Goal: Transaction & Acquisition: Purchase product/service

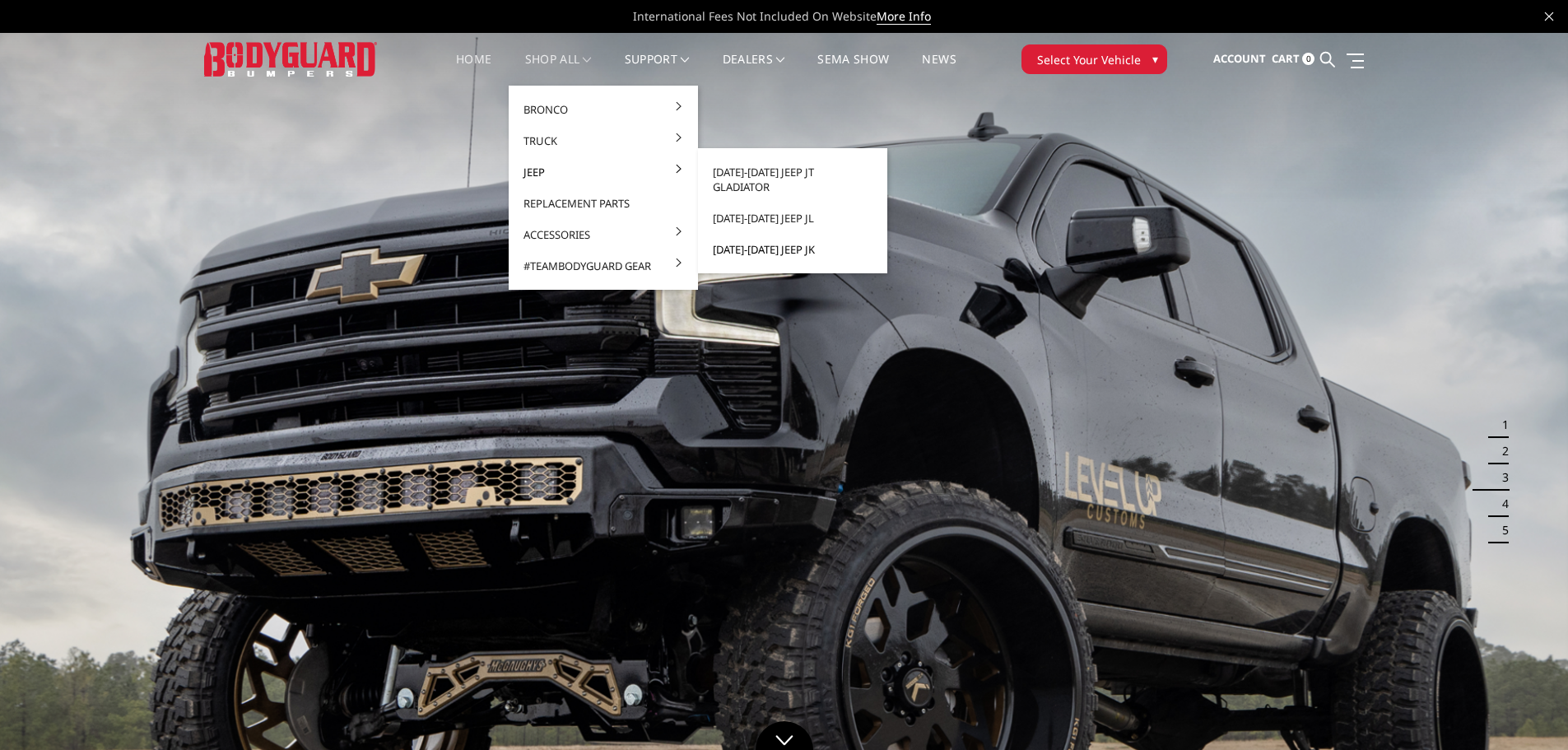
click at [770, 234] on link "[DATE]-[DATE] Jeep JK" at bounding box center [793, 249] width 176 height 32
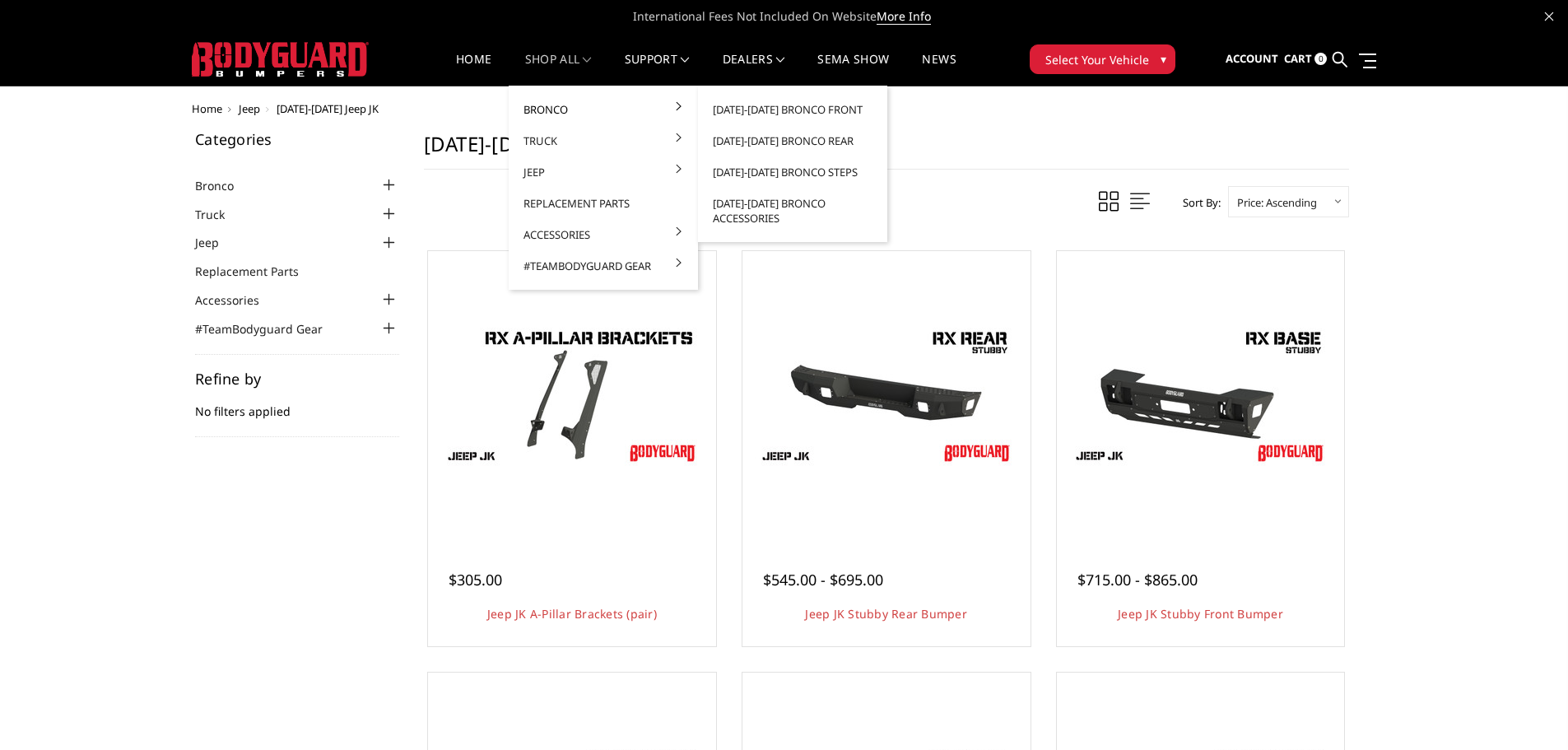
click at [548, 114] on link "Bronco" at bounding box center [604, 109] width 176 height 32
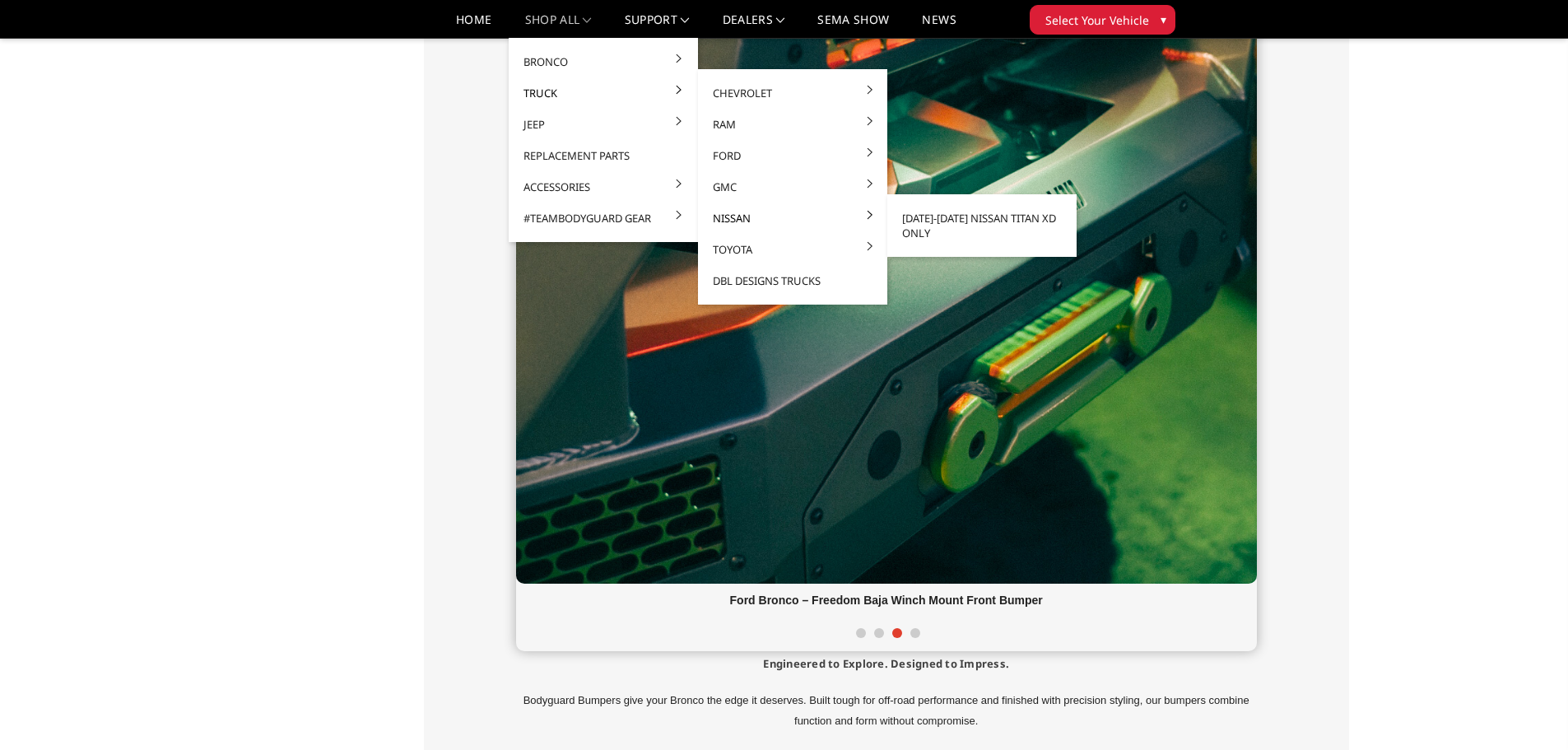
scroll to position [807, 0]
click at [970, 221] on link "[DATE]-[DATE] Nissan Titan XD ONLY" at bounding box center [982, 225] width 176 height 46
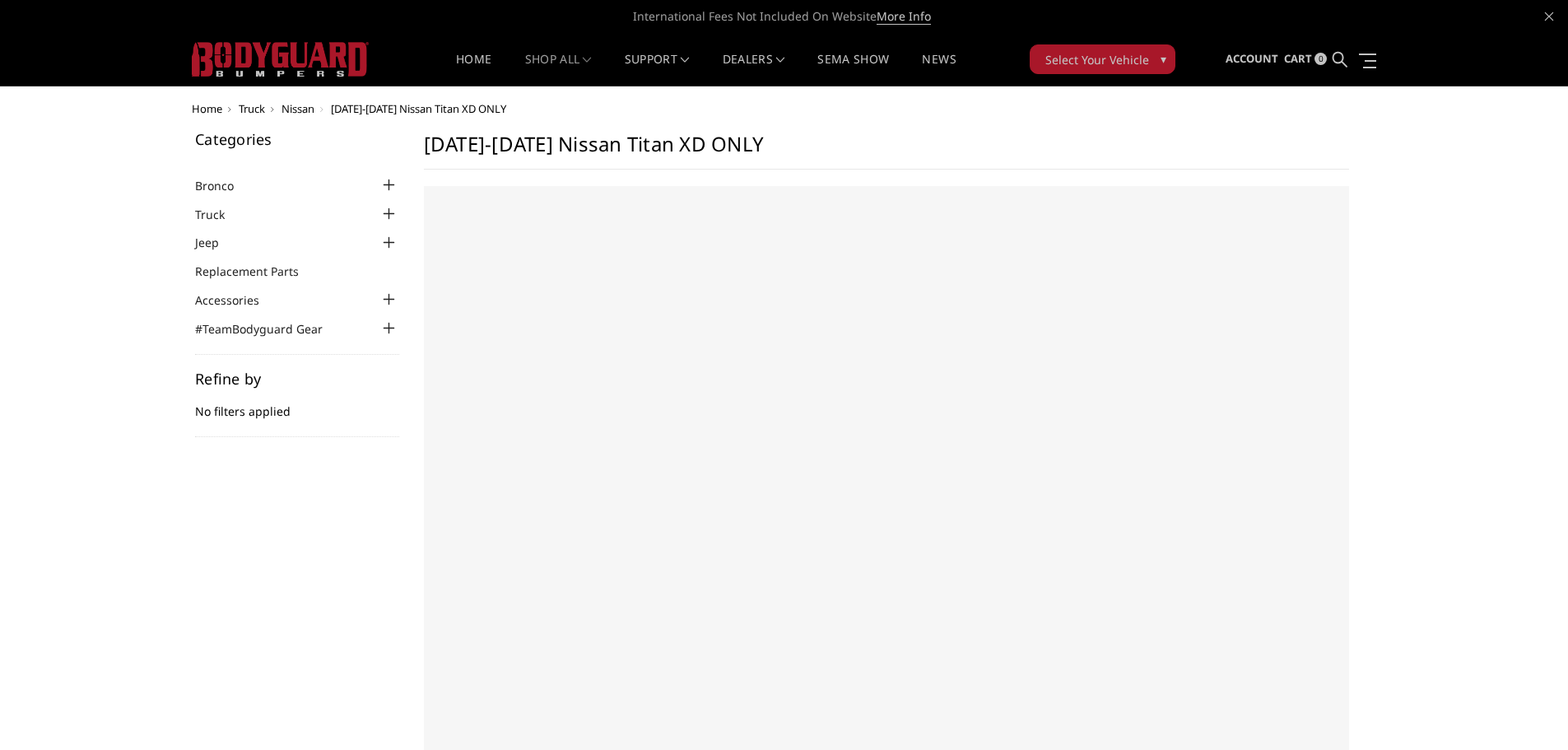
select select "US"
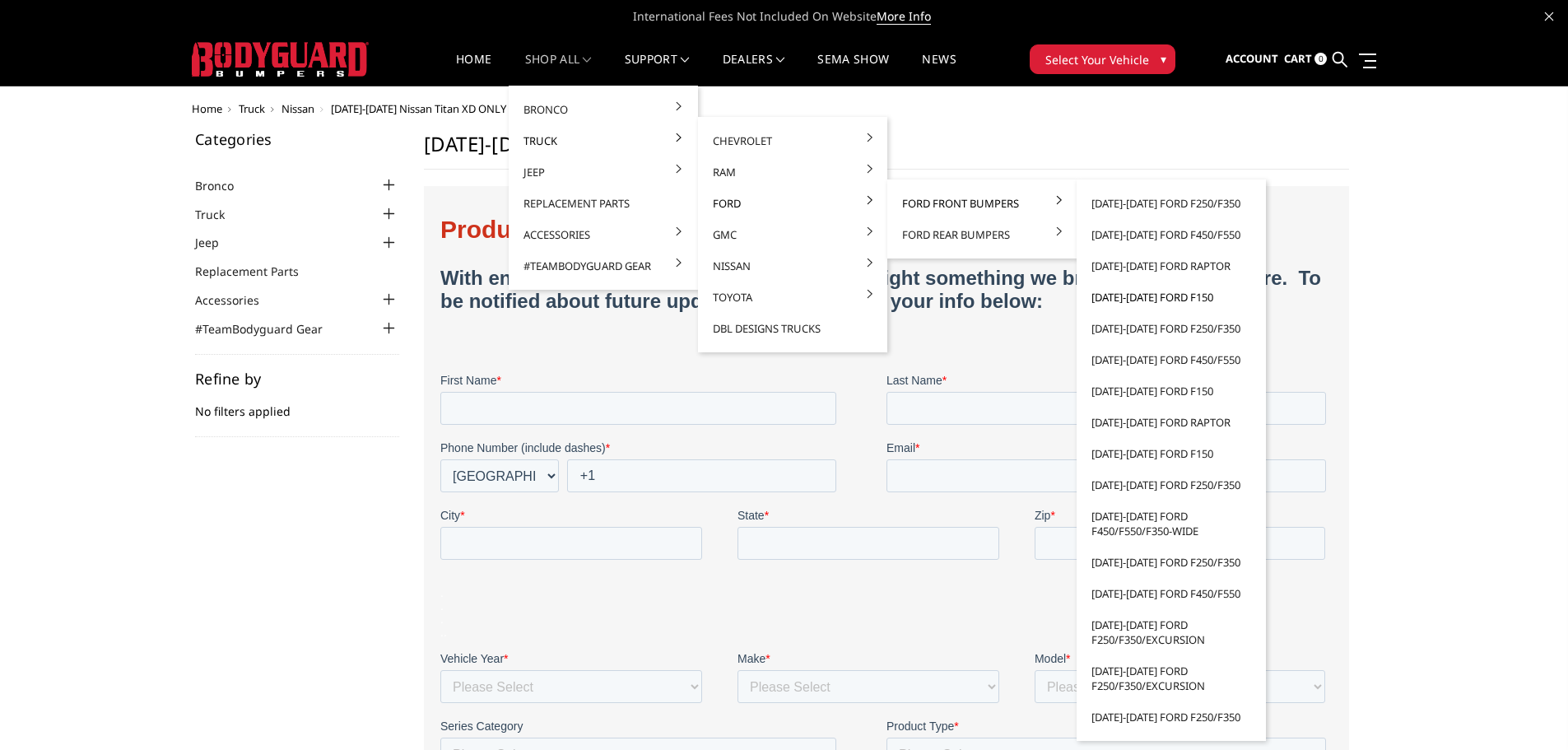
click at [1147, 293] on link "[DATE]-[DATE] Ford F150" at bounding box center [1171, 298] width 176 height 32
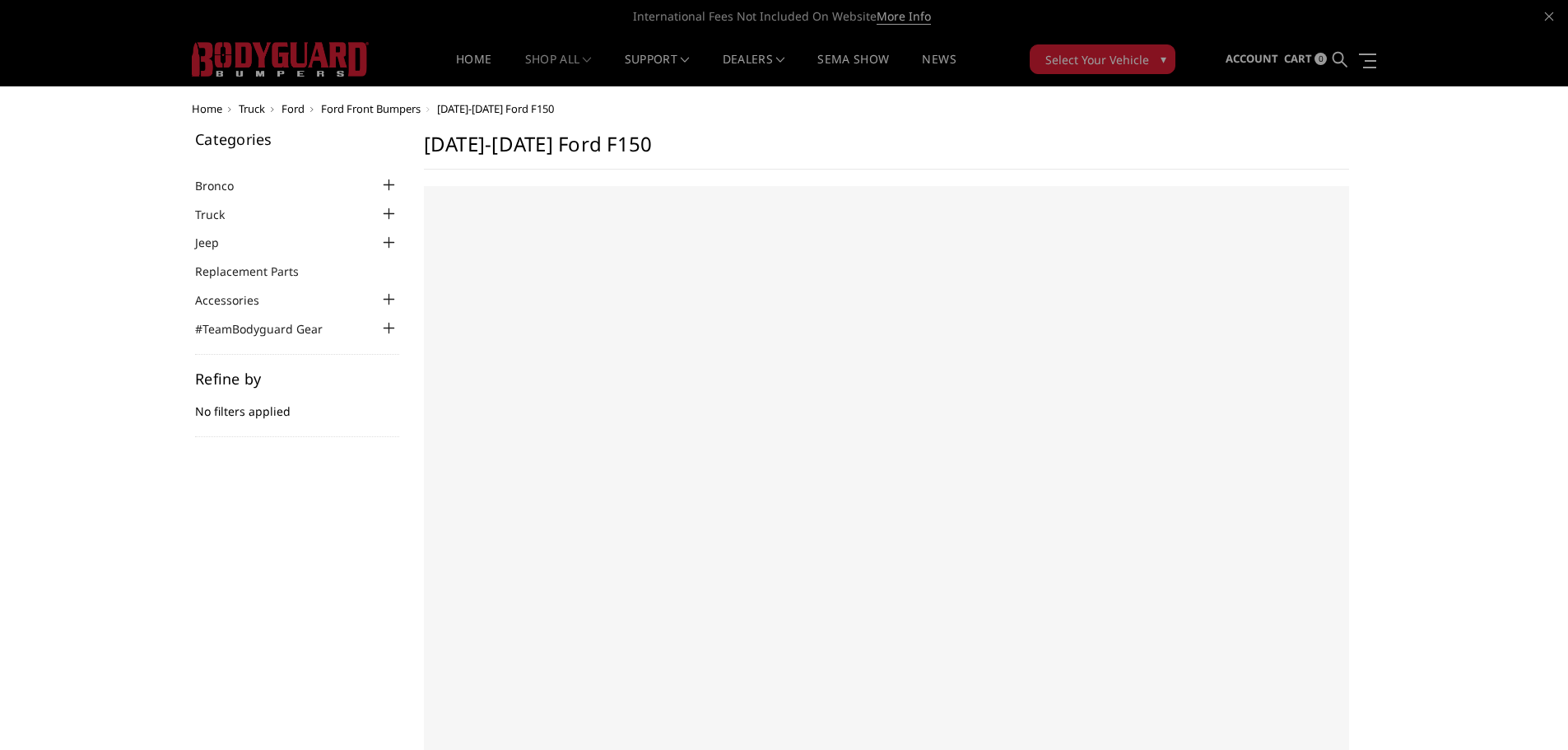
select select "US"
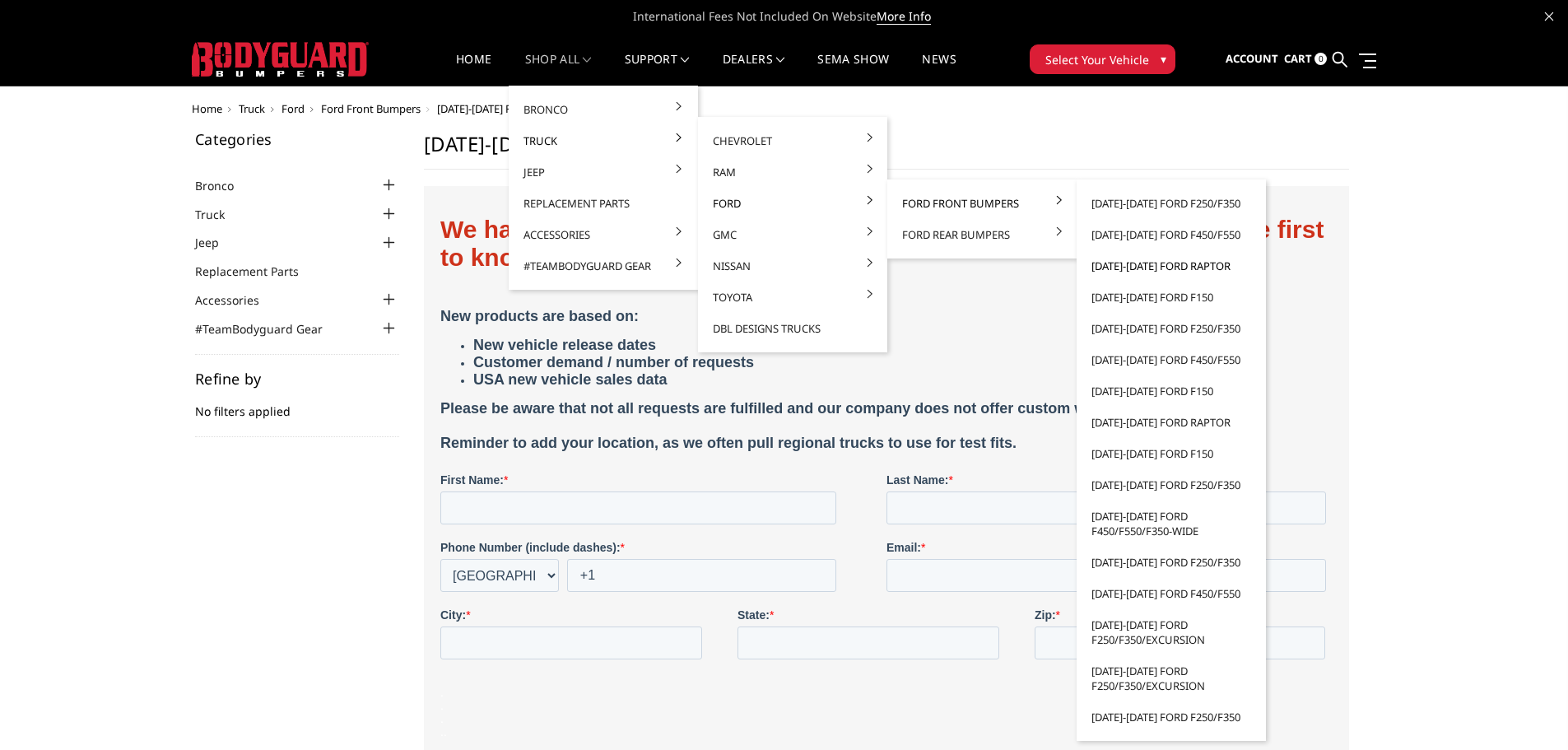
click at [1184, 267] on link "[DATE]-[DATE] Ford Raptor" at bounding box center [1171, 266] width 176 height 32
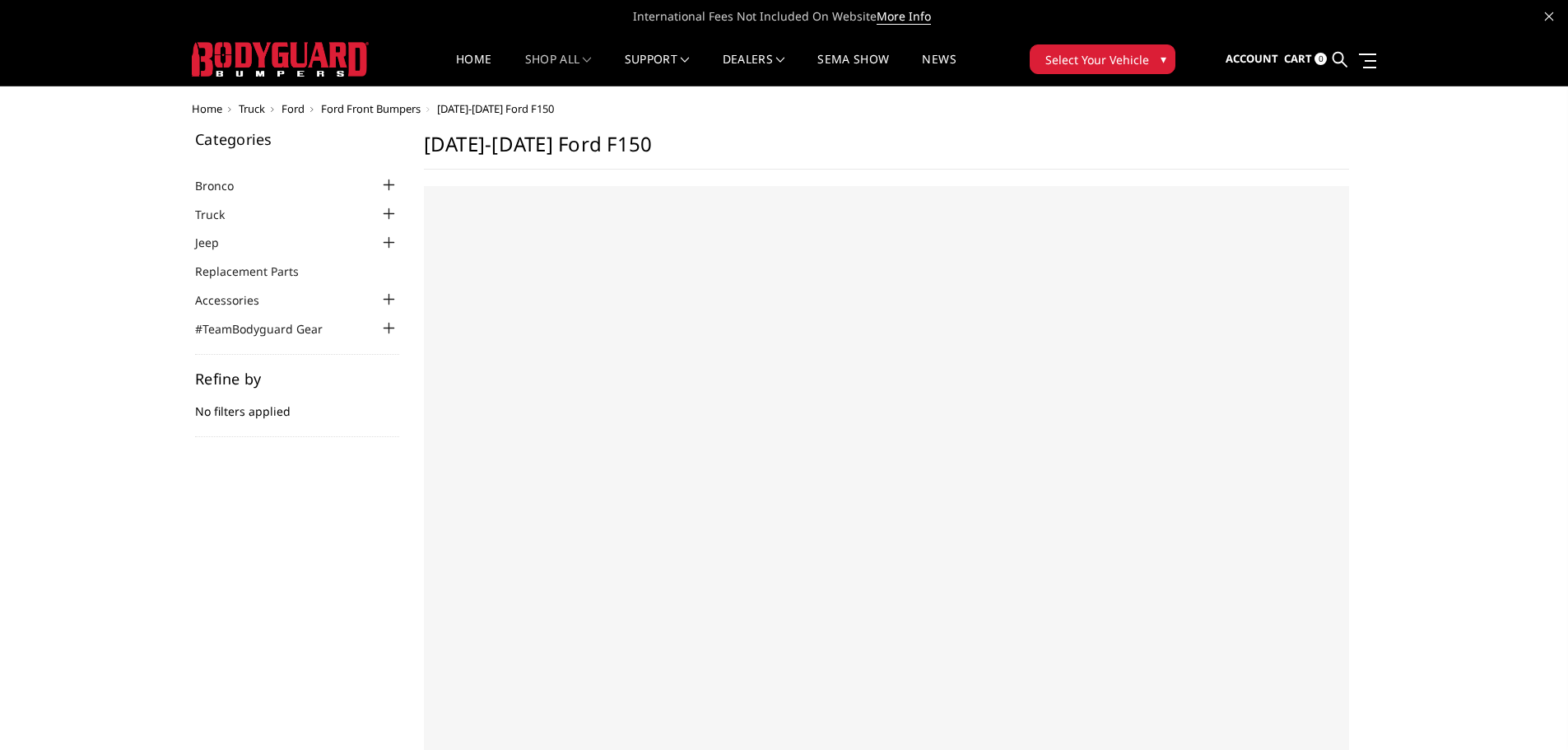
select select "US"
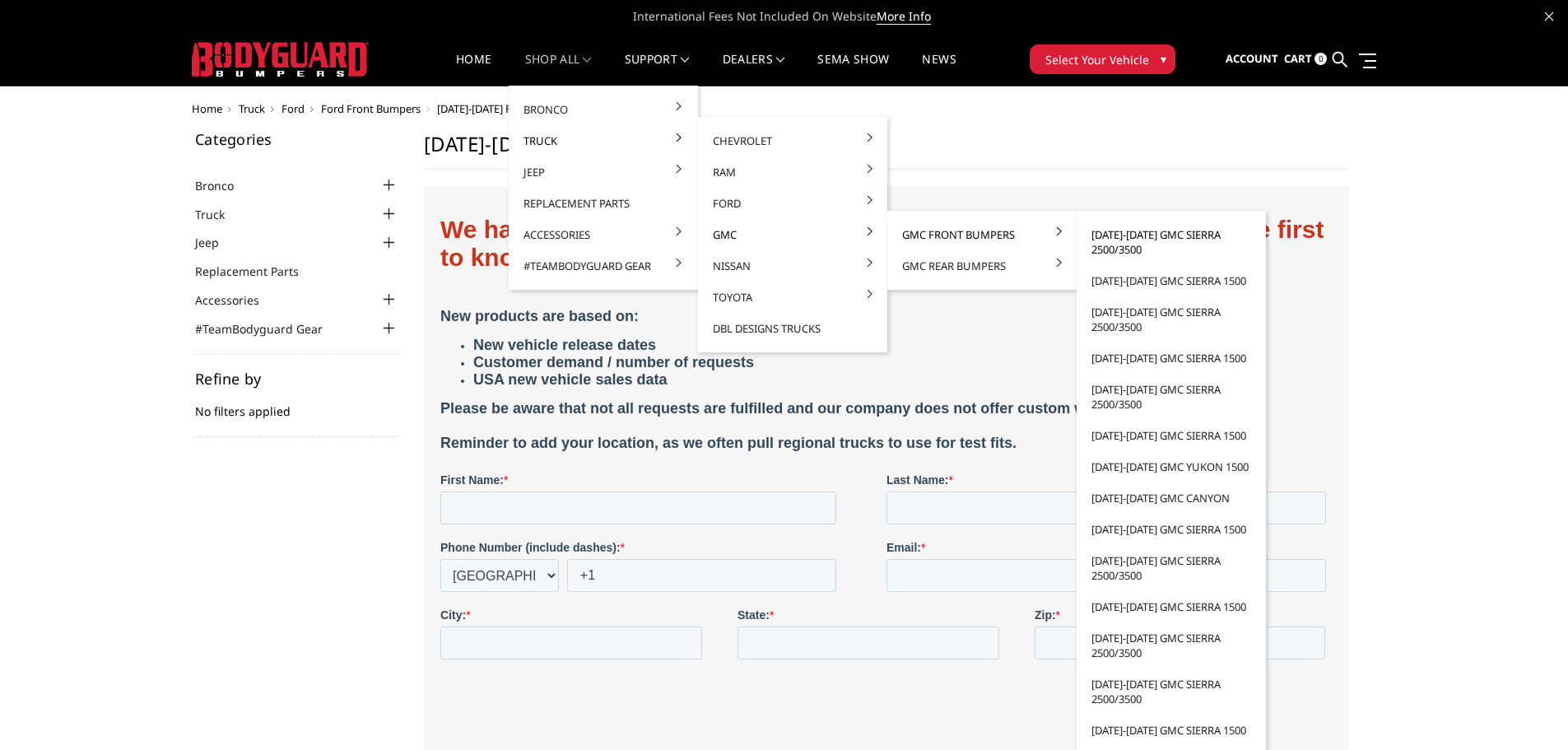
click at [1170, 241] on link "[DATE]-[DATE] GMC Sierra 2500/3500" at bounding box center [1171, 242] width 176 height 46
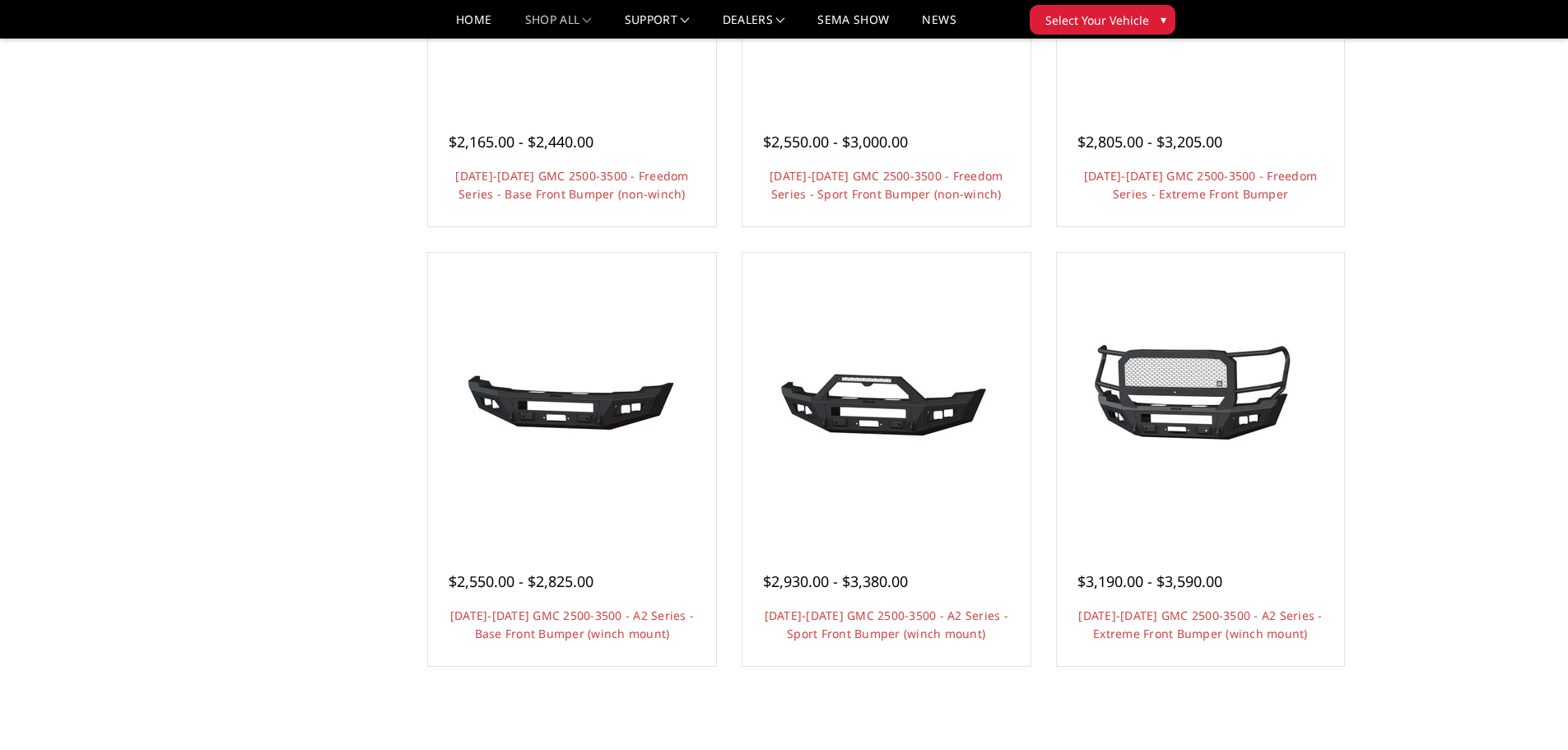
scroll to position [906, 0]
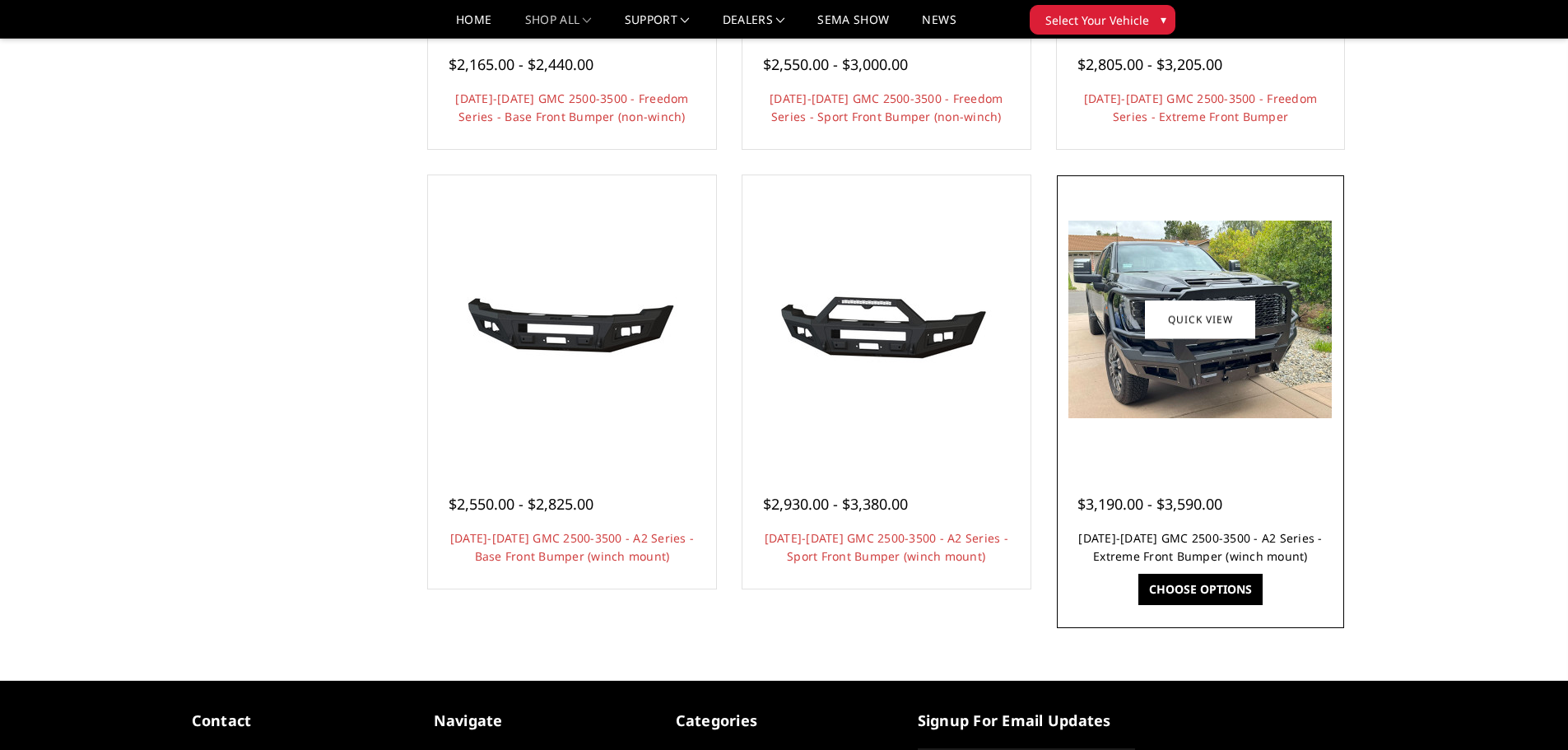
click at [1274, 540] on link "[DATE]-[DATE] GMC 2500-3500 - A2 Series - Extreme Front Bumper (winch mount)" at bounding box center [1200, 547] width 244 height 33
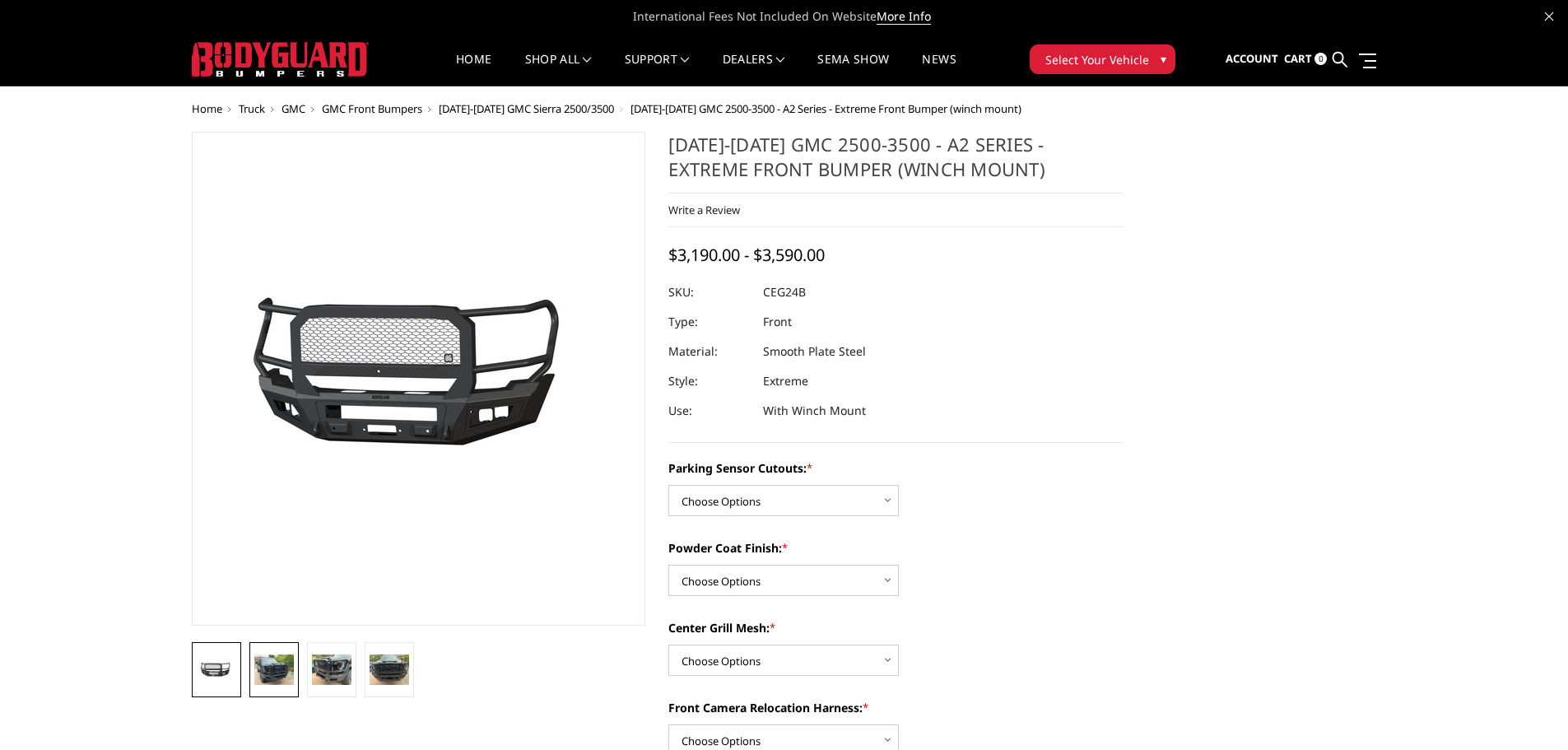
click at [275, 680] on img at bounding box center [274, 669] width 40 height 30
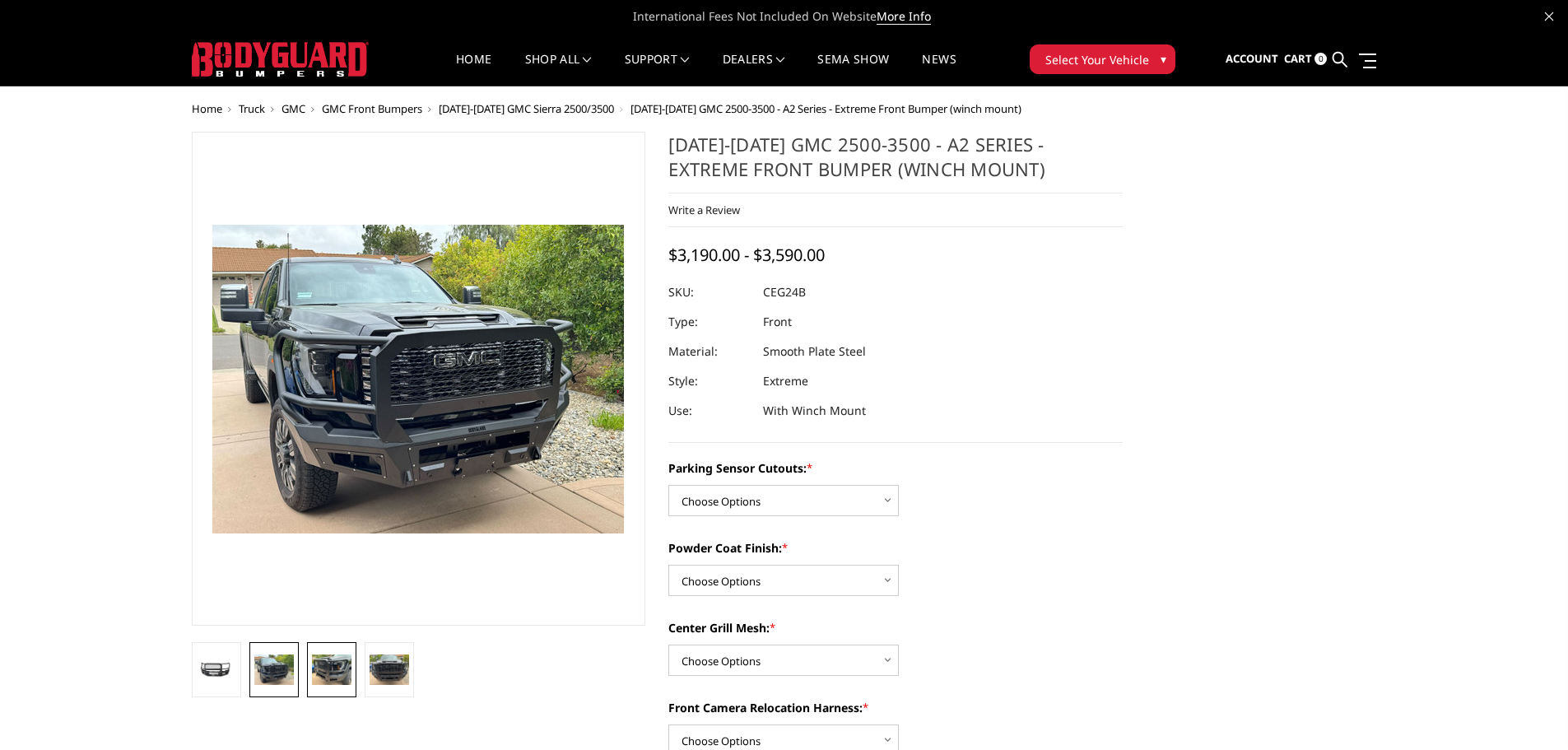
click at [332, 672] on img at bounding box center [332, 669] width 40 height 30
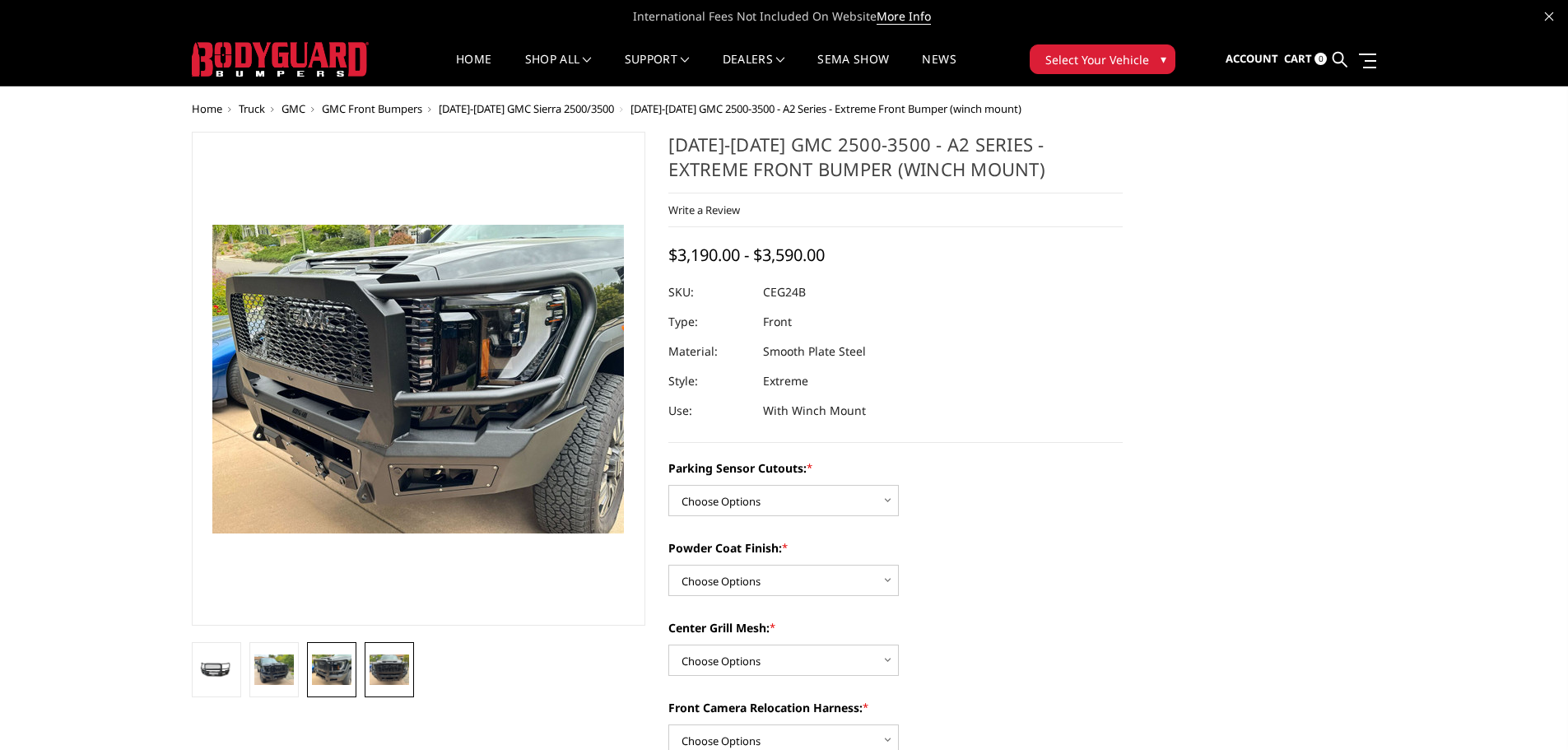
click at [389, 659] on img at bounding box center [389, 669] width 40 height 30
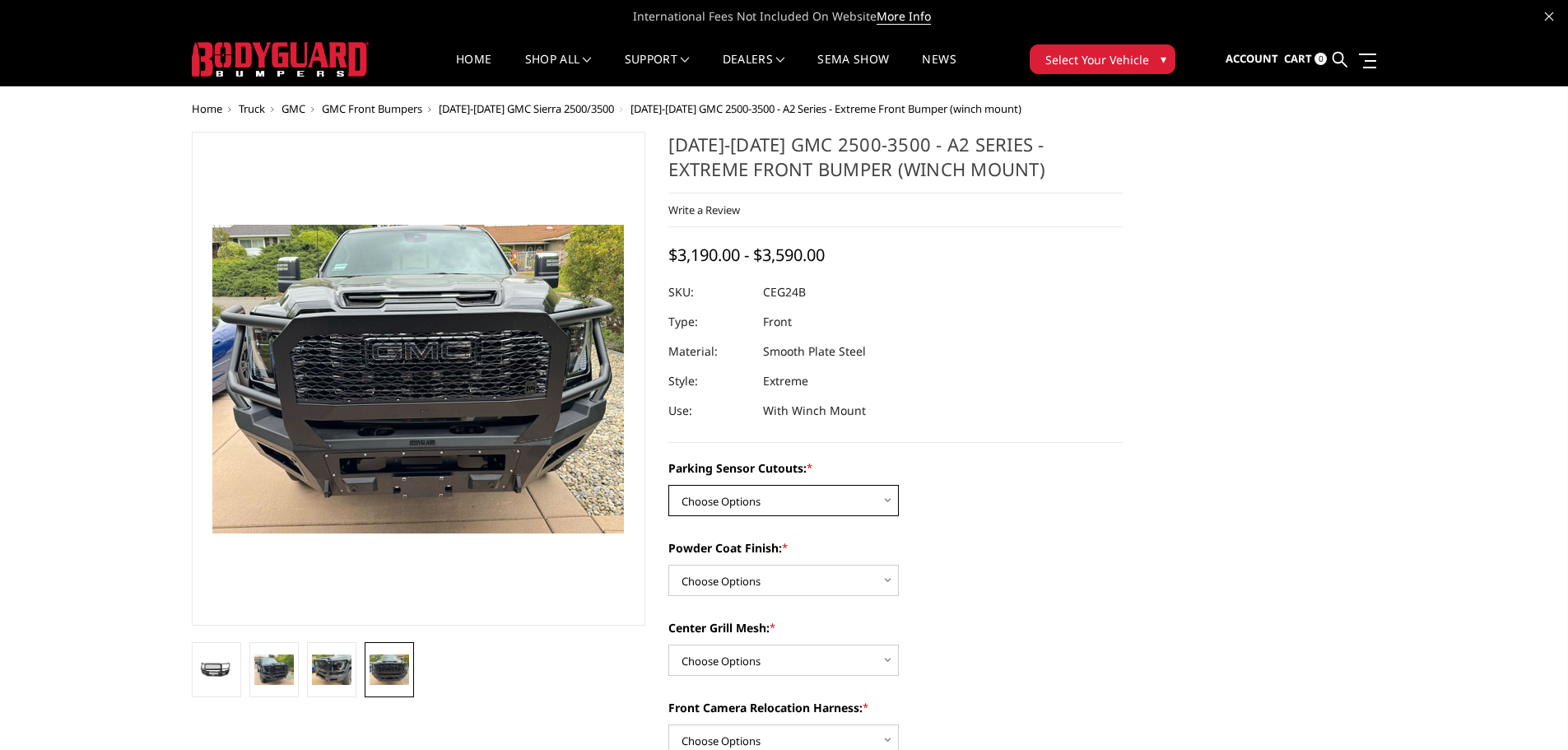
click at [851, 509] on select "Choose Options No - Without Parking Sensor Cutouts Yes - With Parking Sensor Cu…" at bounding box center [784, 501] width 231 height 32
select select "2143"
click at [669, 485] on select "Choose Options No - Without Parking Sensor Cutouts Yes - With Parking Sensor Cu…" at bounding box center [784, 501] width 231 height 32
click at [779, 584] on select "Choose Options Bare Metal Textured Black Powder Coat" at bounding box center [784, 580] width 231 height 32
select select "2145"
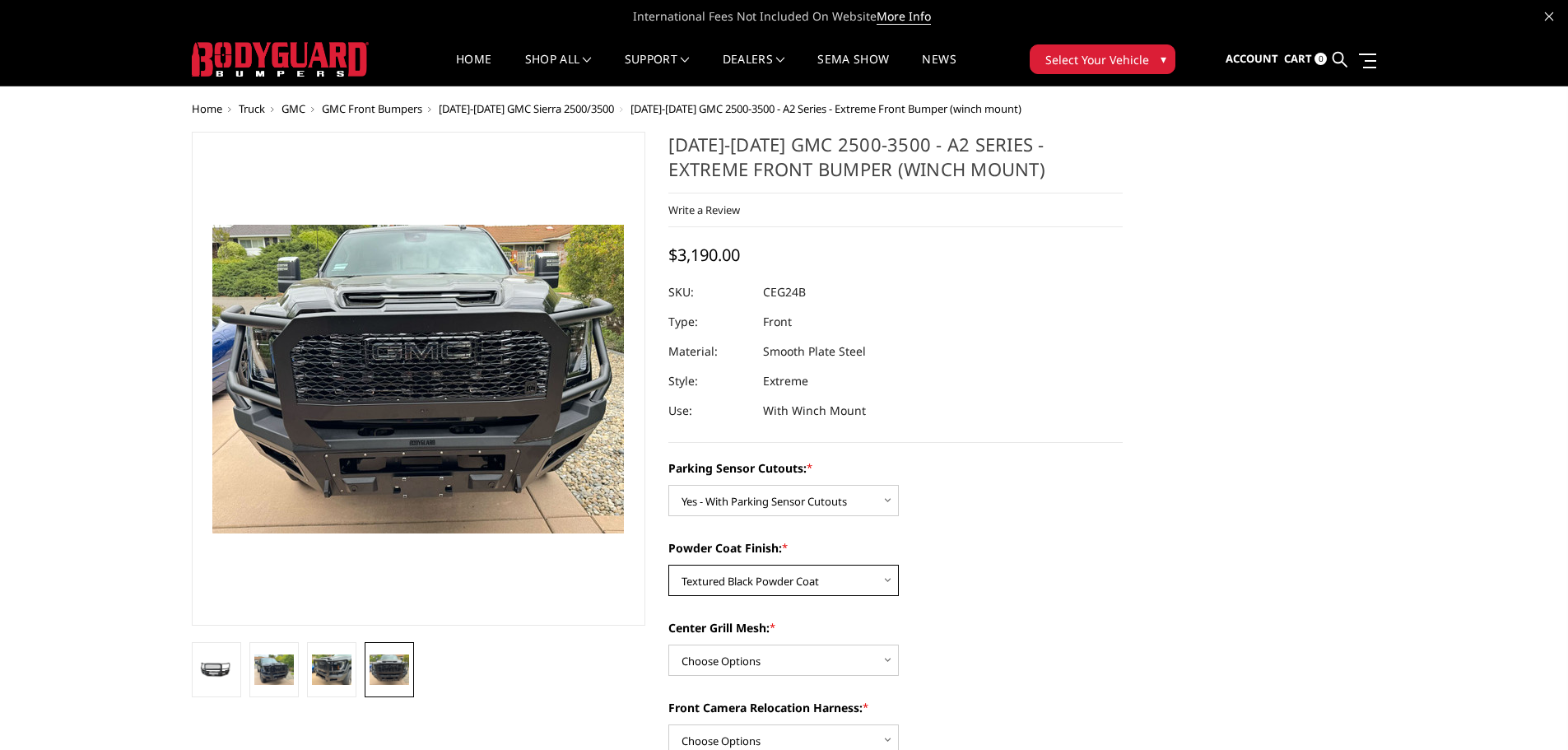
click at [669, 565] on select "Choose Options Bare Metal Textured Black Powder Coat" at bounding box center [784, 580] width 231 height 32
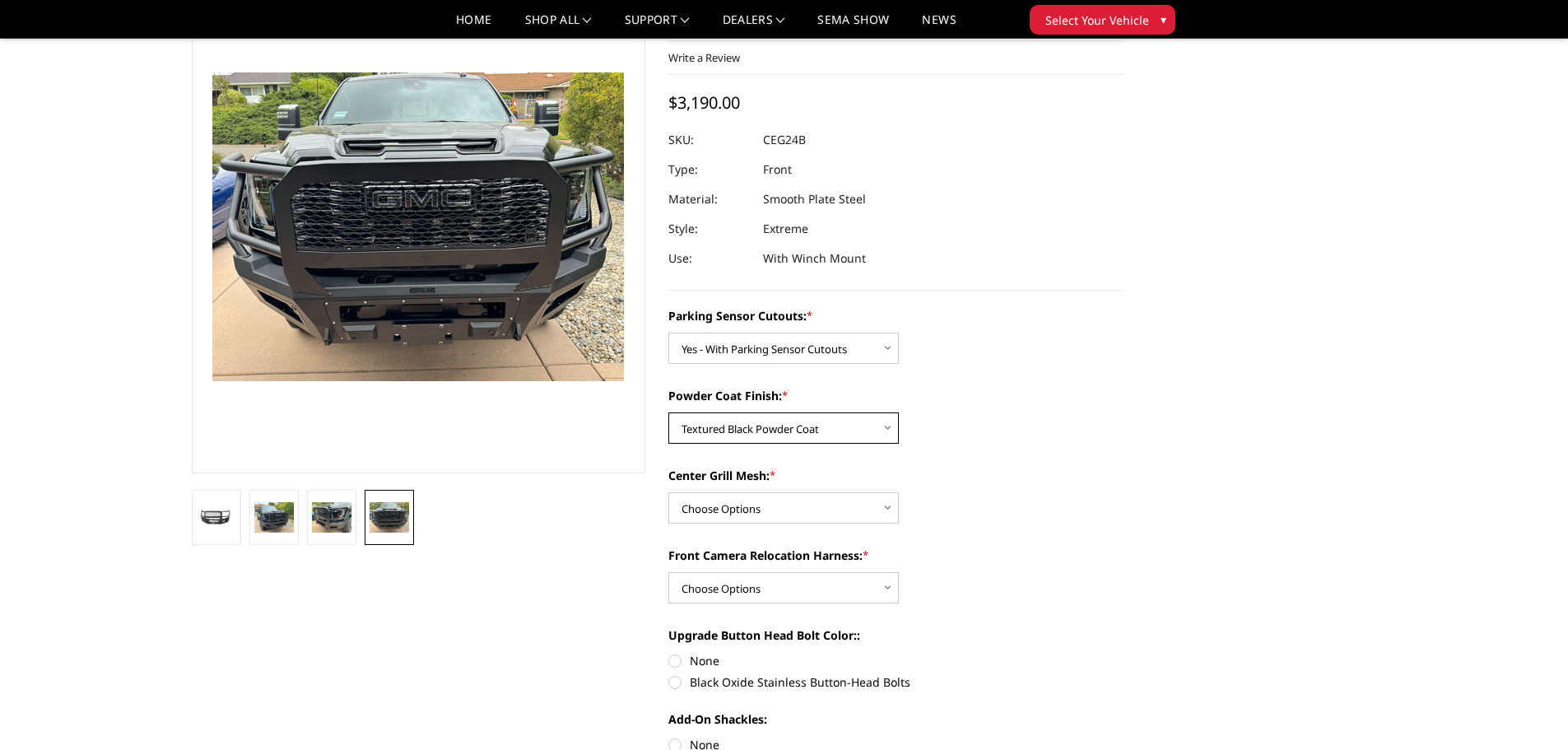
scroll to position [247, 0]
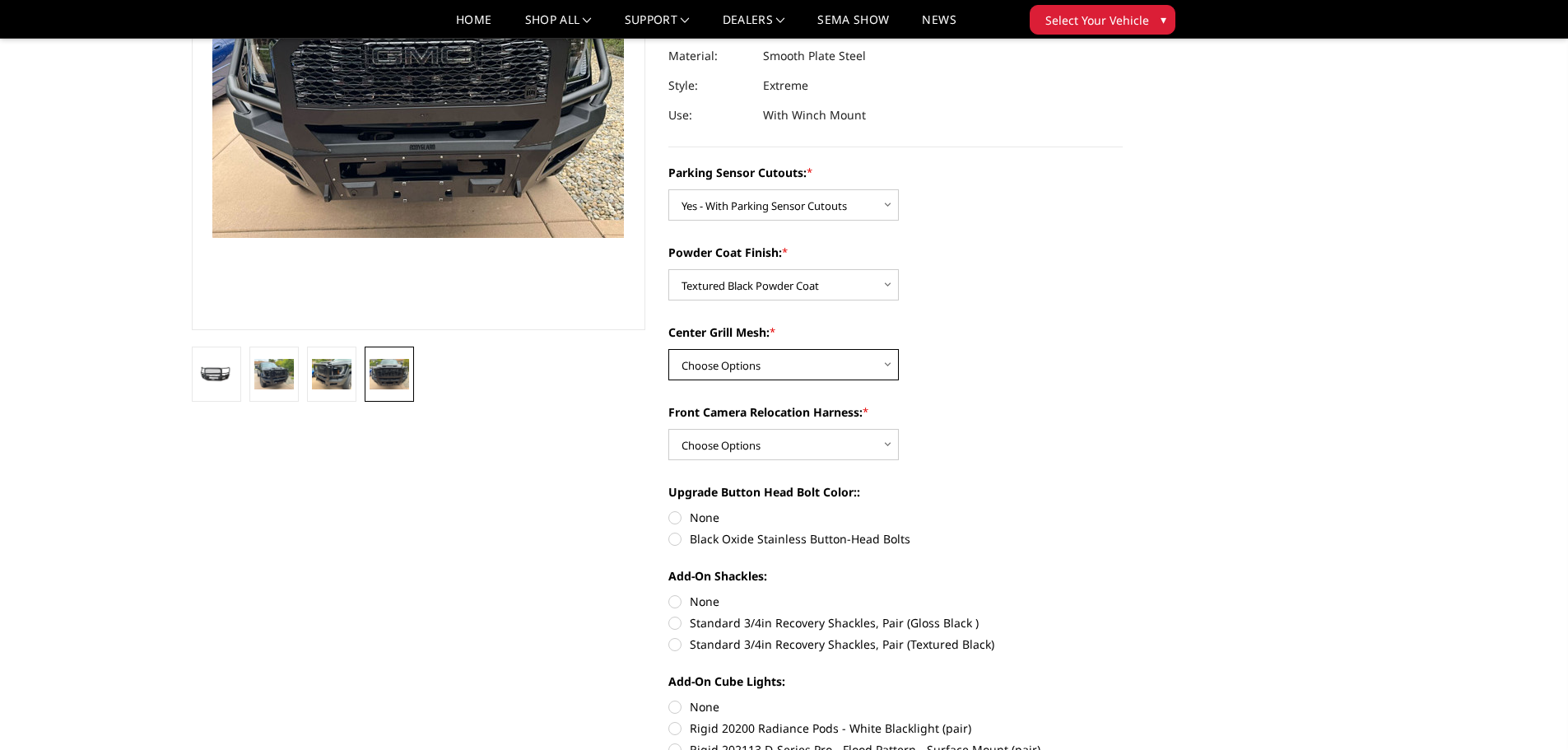
click at [789, 360] on select "Choose Options WITH Center Grill Mesh WITHOUT Center Grill Mesh" at bounding box center [784, 364] width 231 height 32
select select "2147"
click at [669, 349] on select "Choose Options WITH Center Grill Mesh WITHOUT Center Grill Mesh" at bounding box center [784, 364] width 231 height 32
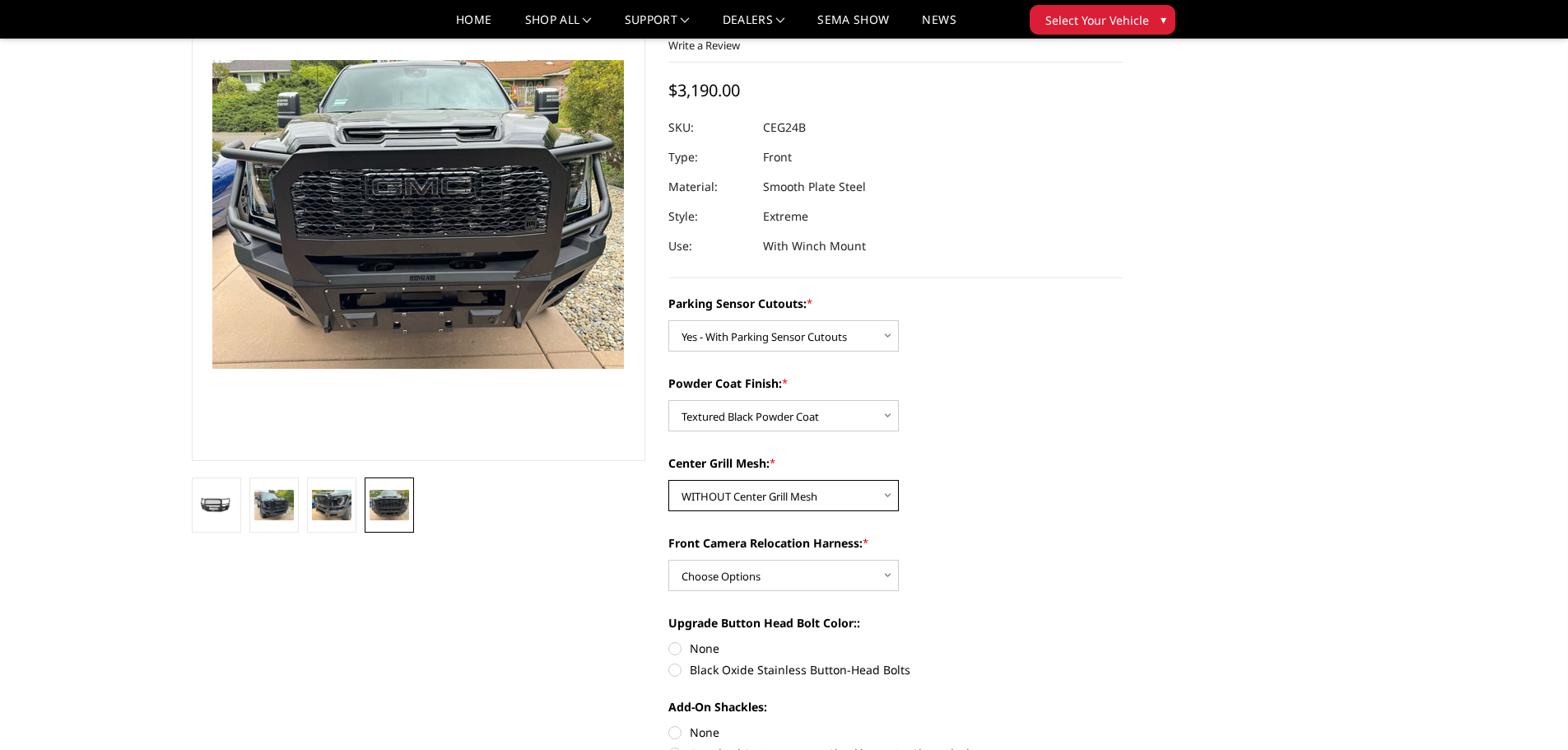
scroll to position [329, 0]
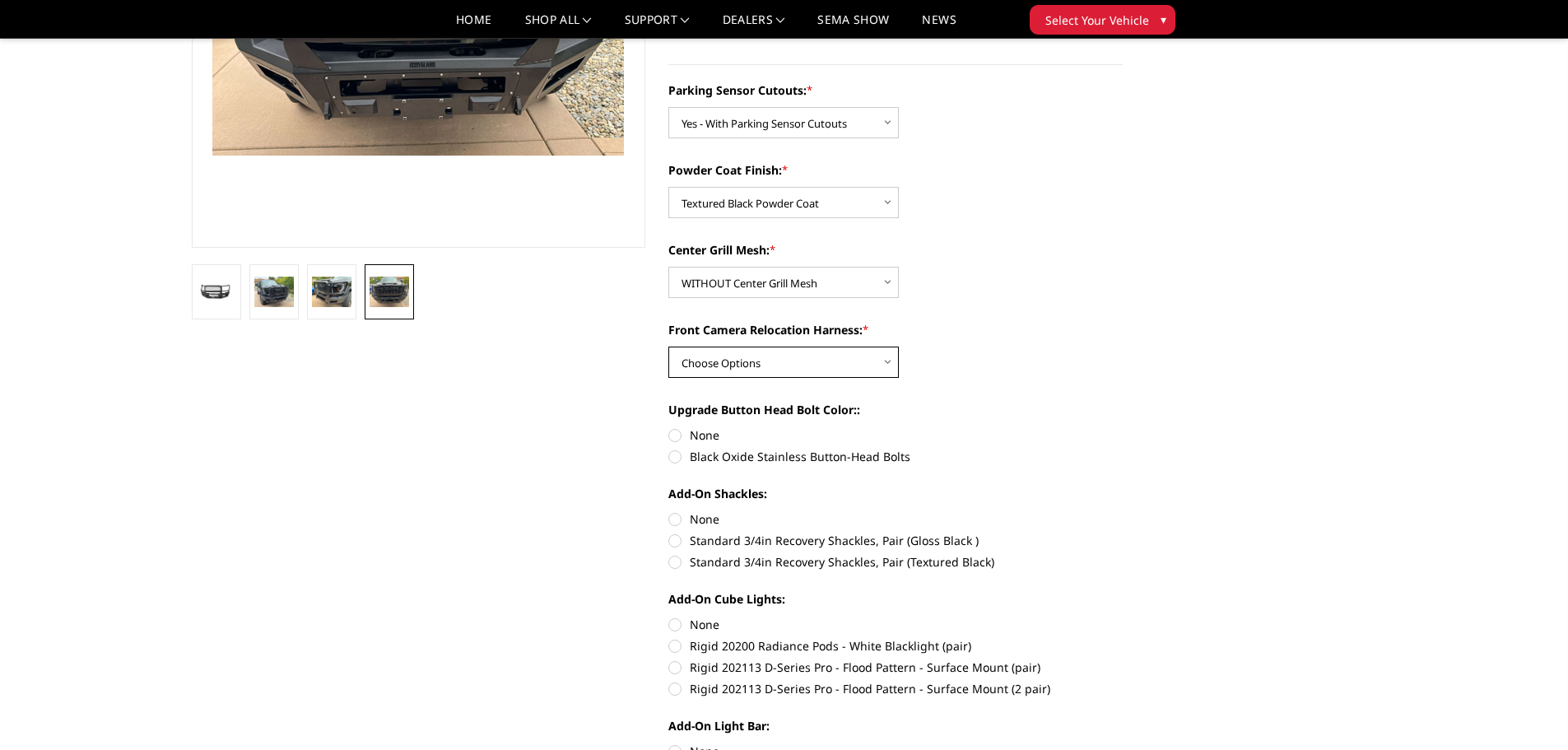
click at [826, 371] on select "Choose Options WITH Front Camera Relocation Harness WITHOUT Front Camera Reloca…" at bounding box center [784, 362] width 231 height 32
select select "2149"
click at [669, 347] on select "Choose Options WITH Front Camera Relocation Harness WITHOUT Front Camera Reloca…" at bounding box center [784, 362] width 231 height 32
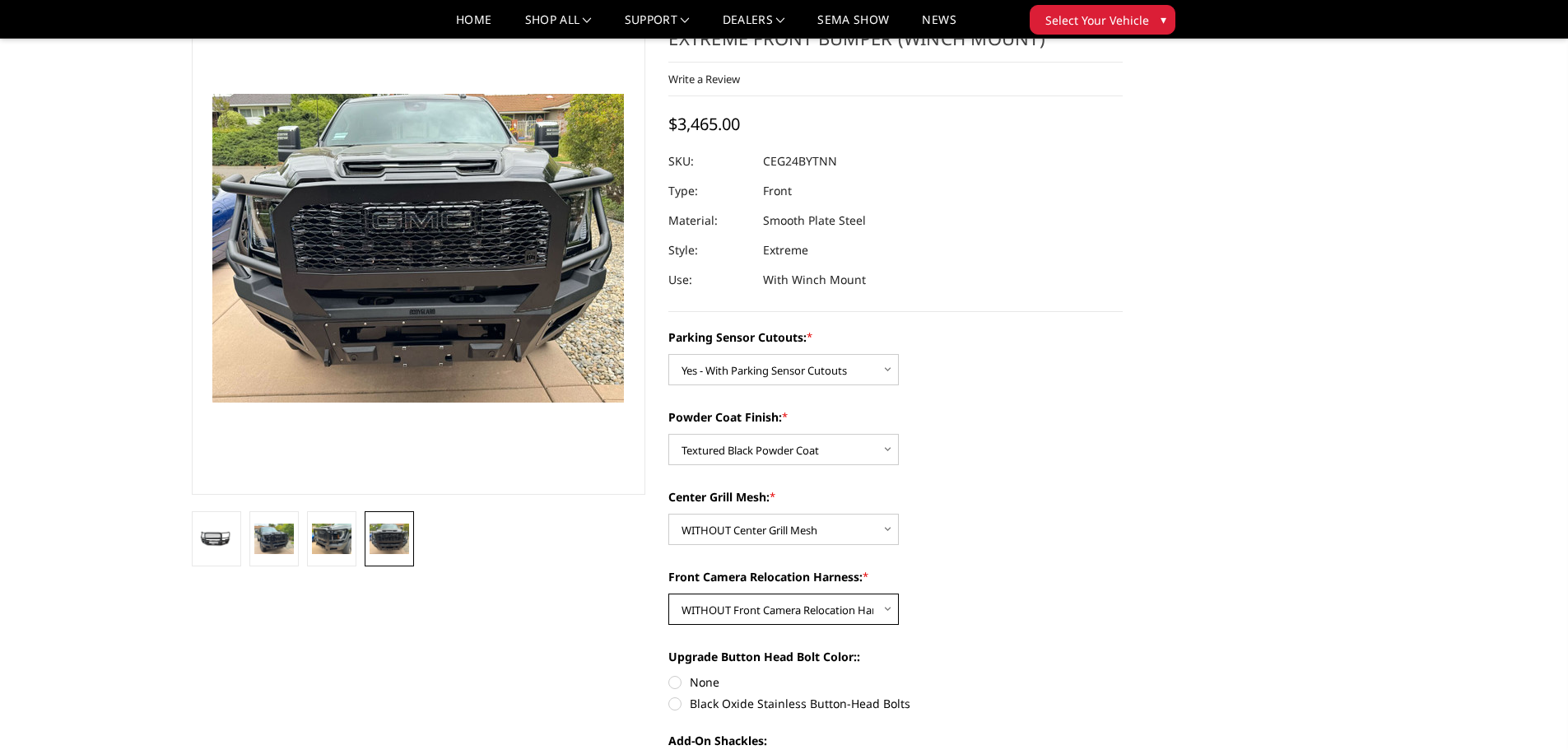
scroll to position [0, 0]
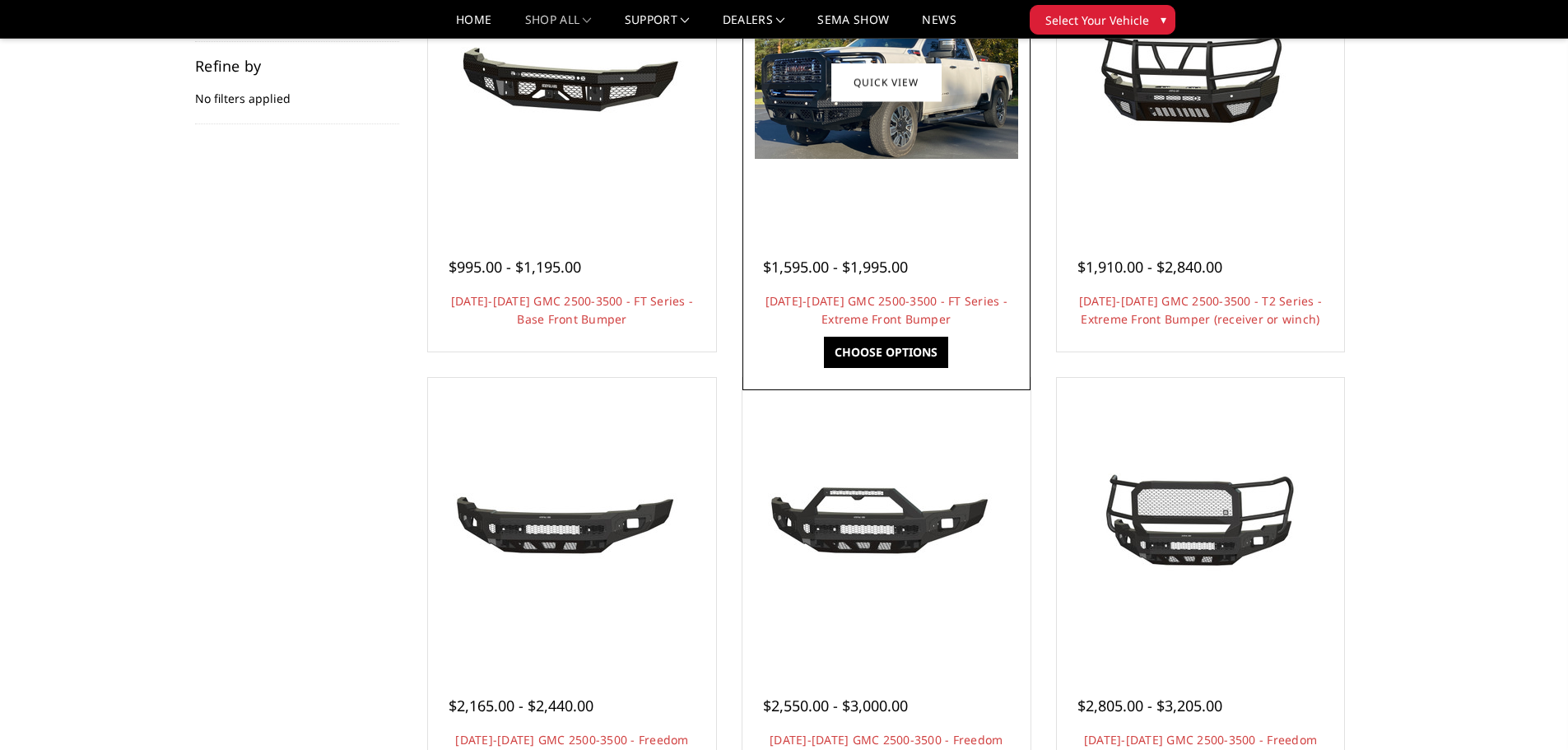
scroll to position [412, 0]
